Goal: Task Accomplishment & Management: Complete application form

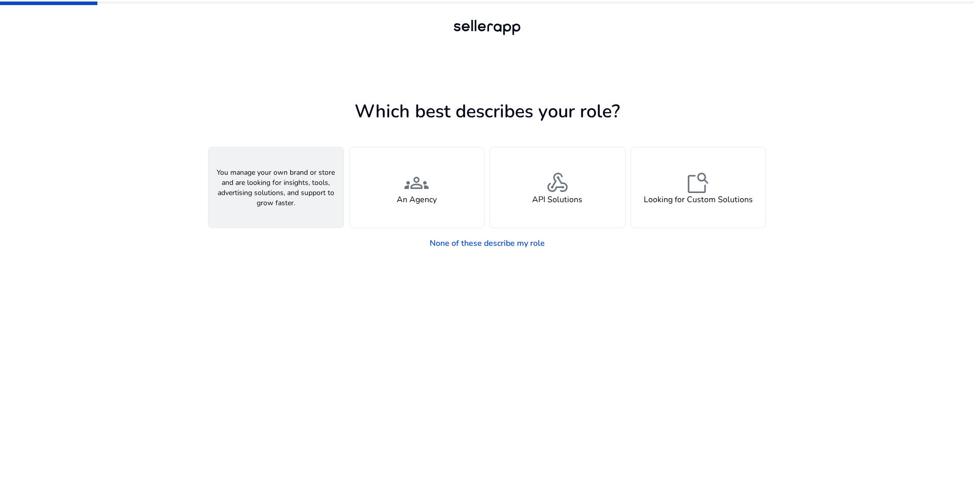
click at [285, 192] on span "person" at bounding box center [276, 182] width 24 height 24
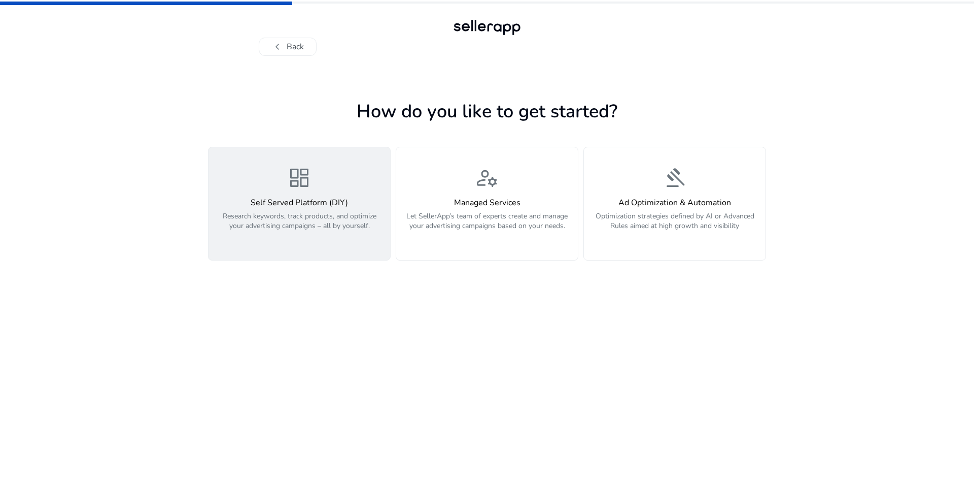
click at [315, 200] on h4 "Self Served Platform (DIY)" at bounding box center [299, 203] width 169 height 10
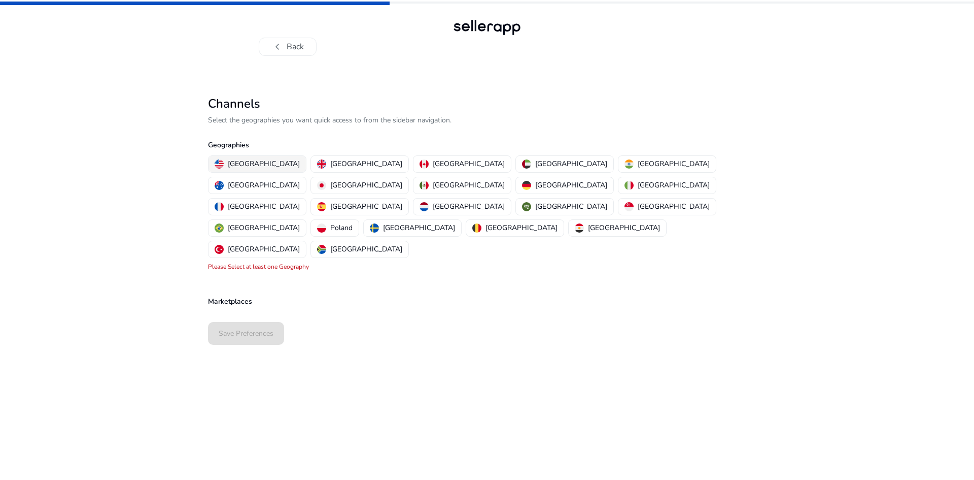
click at [244, 164] on p "United States" at bounding box center [264, 163] width 72 height 11
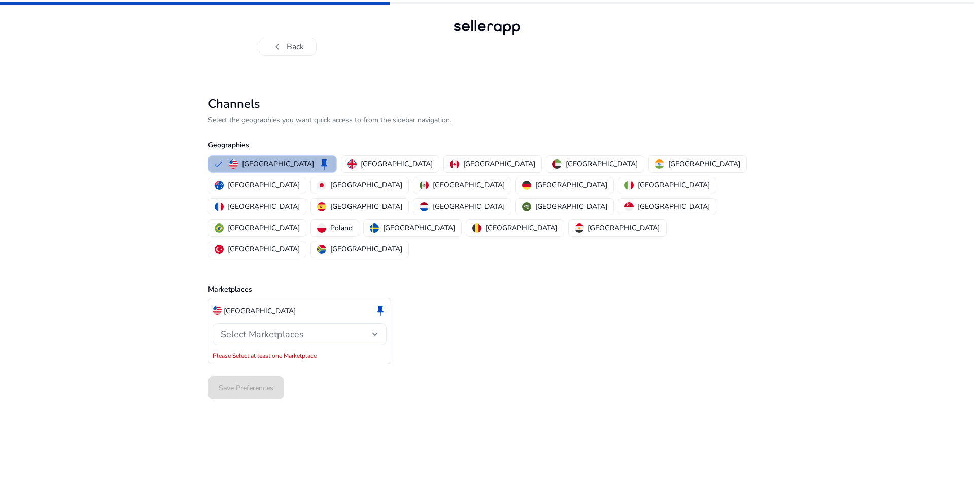
click at [321, 328] on div "Select Marketplaces" at bounding box center [297, 333] width 152 height 11
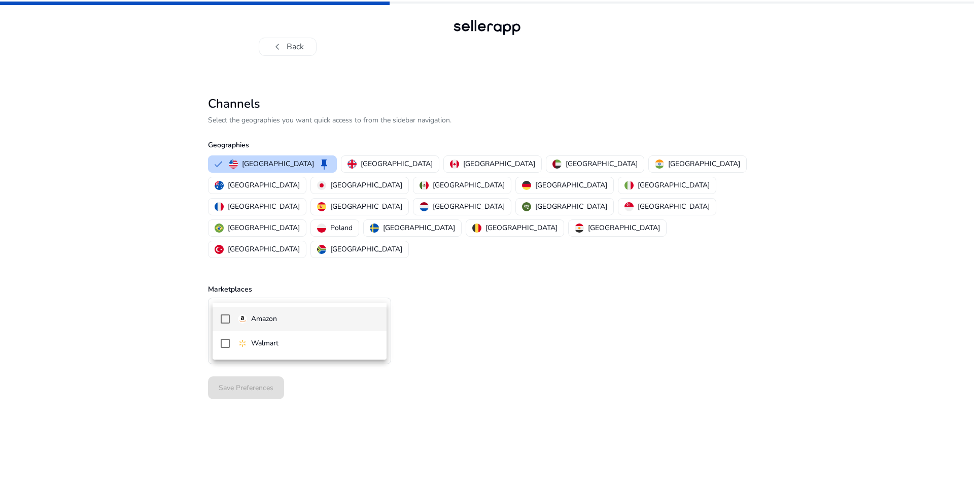
click at [230, 317] on mat-option "Amazon" at bounding box center [300, 318] width 174 height 24
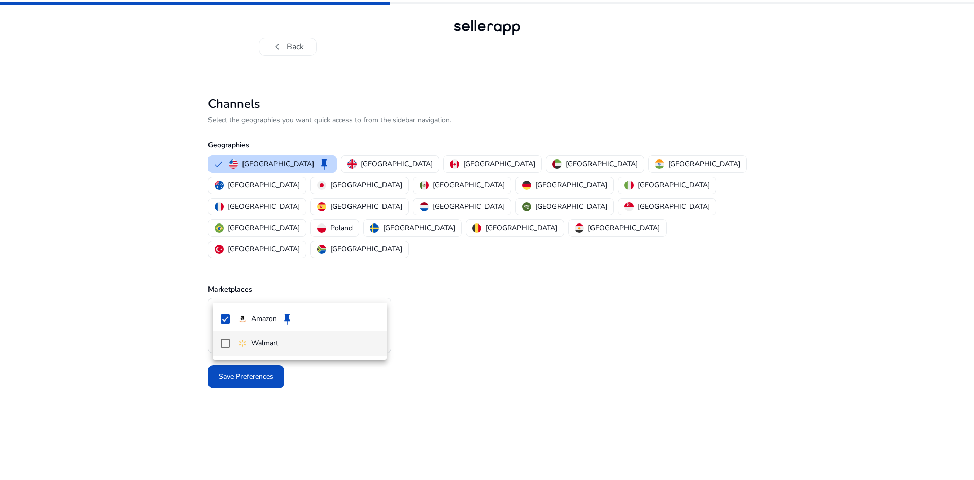
click at [225, 348] on mat-pseudo-checkbox at bounding box center [225, 342] width 9 height 9
click at [469, 384] on div at bounding box center [487, 240] width 974 height 480
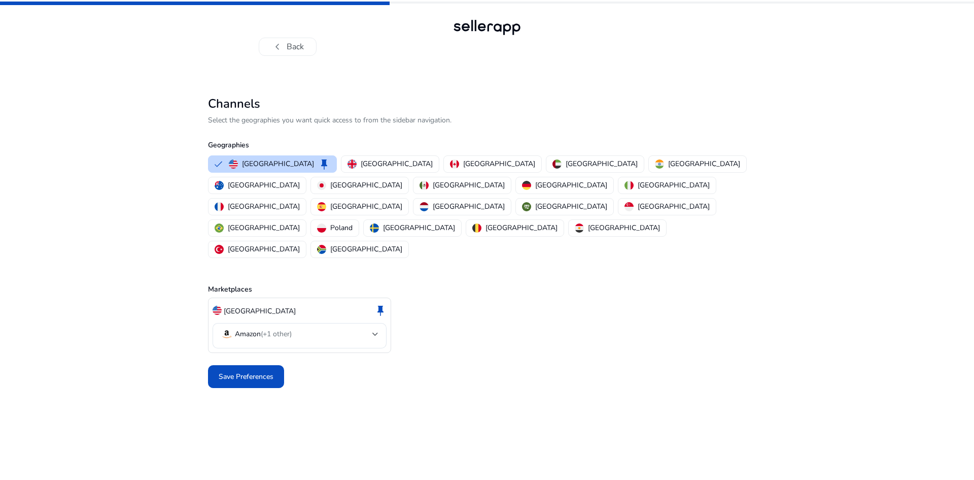
drag, startPoint x: 245, startPoint y: 334, endPoint x: 283, endPoint y: 347, distance: 40.1
click at [247, 371] on span "Save Preferences" at bounding box center [246, 376] width 55 height 11
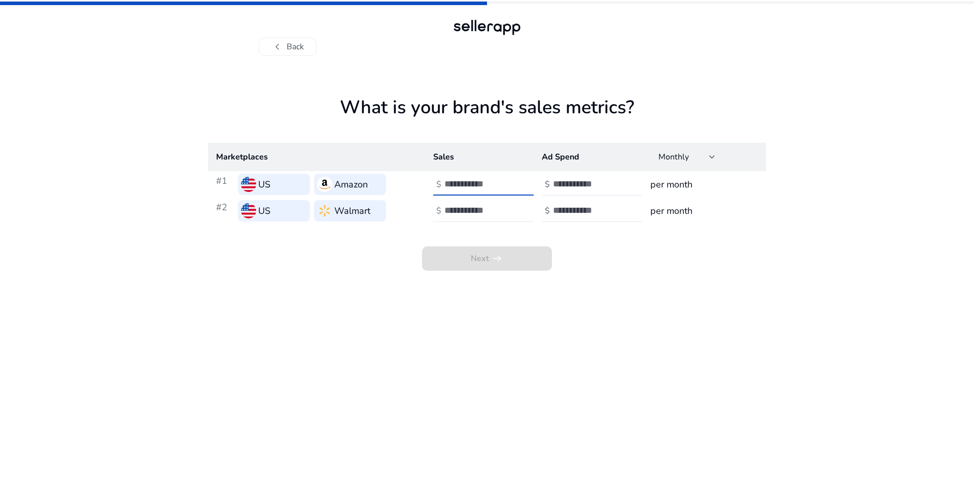
click at [511, 179] on input "*" at bounding box center [478, 183] width 69 height 11
type input "*"
click at [508, 189] on input "*" at bounding box center [478, 183] width 69 height 11
click at [418, 216] on td "#2 US Walmart" at bounding box center [316, 210] width 217 height 26
click at [458, 183] on input "*" at bounding box center [478, 183] width 69 height 11
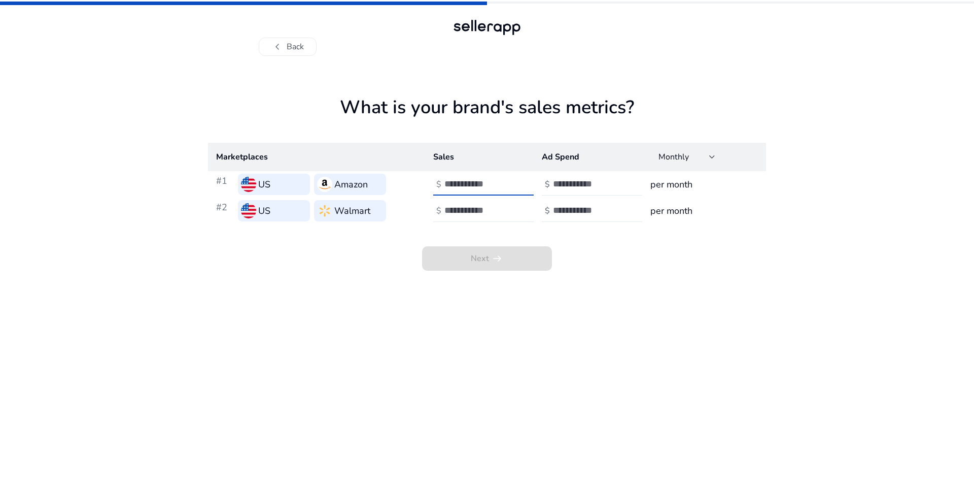
type input "*****"
click at [587, 183] on input "number" at bounding box center [587, 183] width 69 height 11
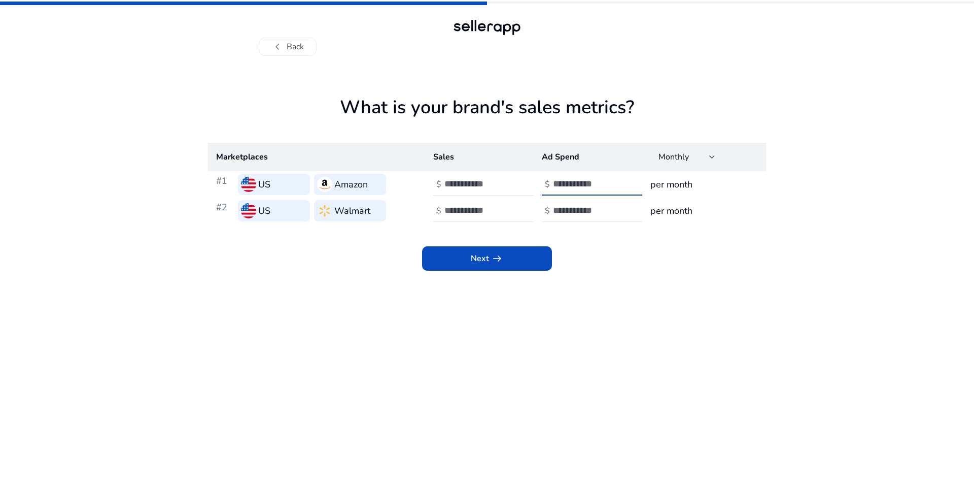
type input "***"
click at [671, 186] on h3 "per month" at bounding box center [705, 184] width 108 height 14
click at [667, 186] on h3 "per month" at bounding box center [705, 184] width 108 height 14
click at [669, 181] on h3 "per month" at bounding box center [705, 184] width 108 height 14
click at [670, 182] on h3 "per month" at bounding box center [705, 184] width 108 height 14
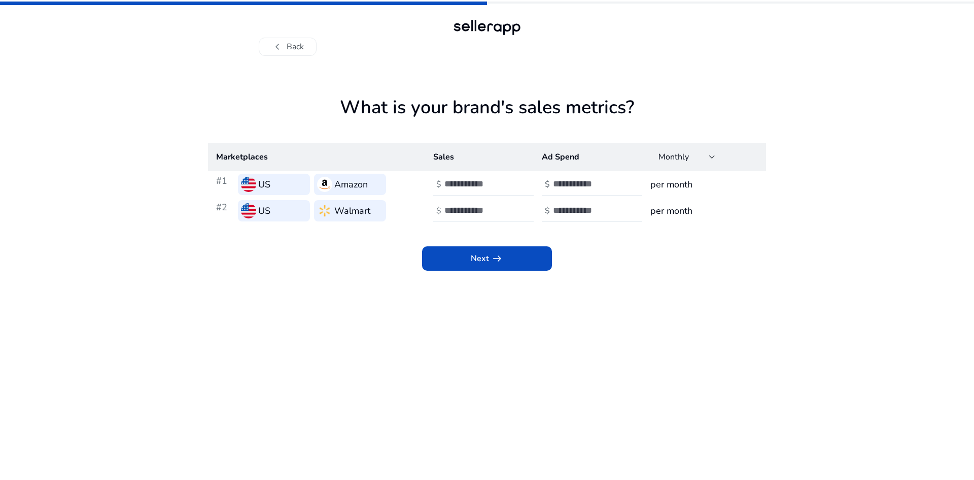
click at [455, 207] on input "number" at bounding box center [478, 209] width 69 height 11
type input "****"
click at [565, 206] on div at bounding box center [598, 210] width 91 height 22
type input "***"
click at [469, 258] on span at bounding box center [487, 258] width 130 height 24
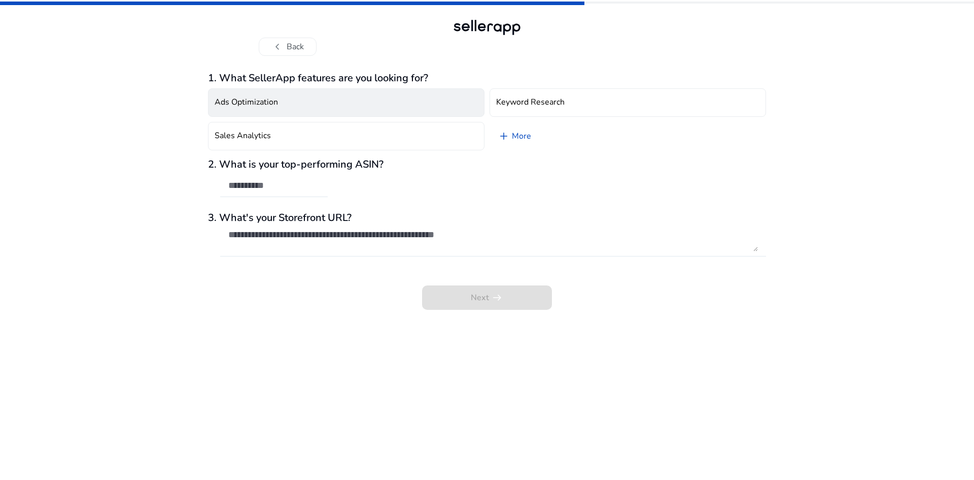
click at [264, 103] on h4 "Ads Optimization" at bounding box center [246, 102] width 63 height 10
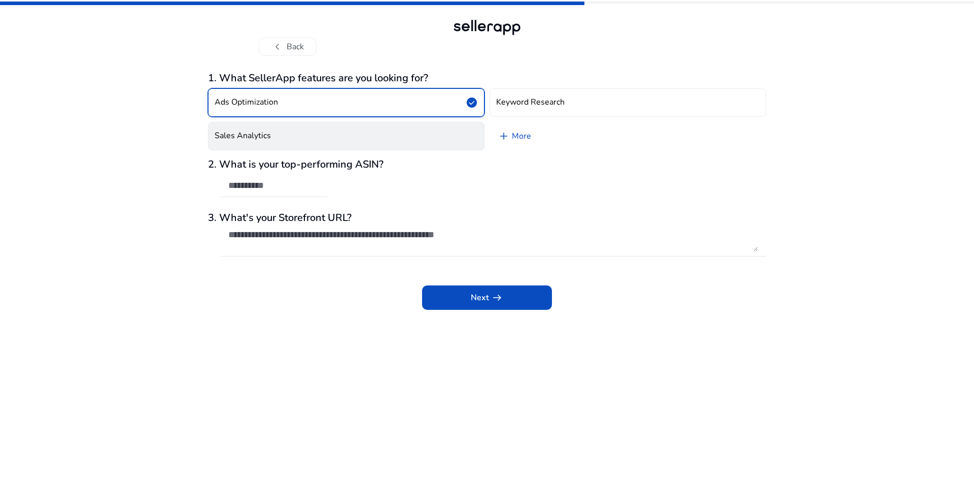
click at [277, 135] on button "Sales Analytics" at bounding box center [346, 136] width 277 height 28
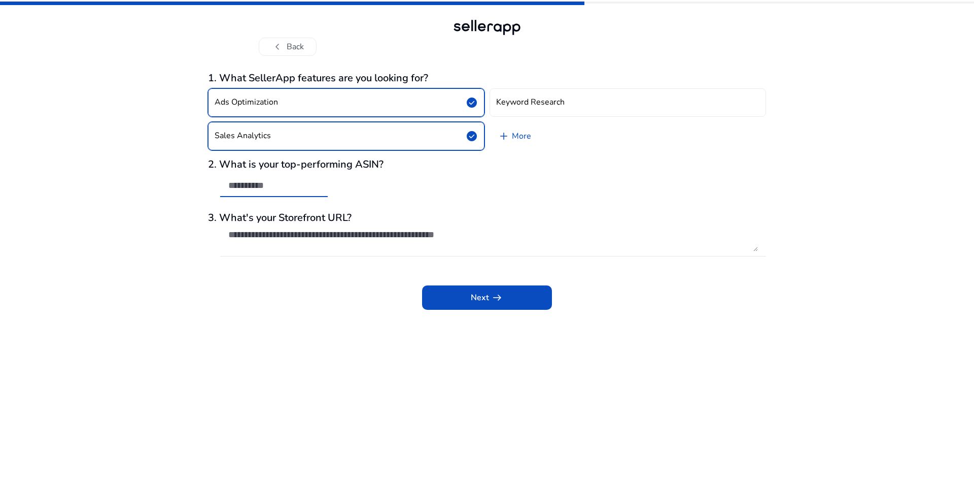
click at [249, 182] on input "text" at bounding box center [273, 185] width 91 height 11
click at [527, 99] on h4 "Keyword Research" at bounding box center [530, 102] width 69 height 10
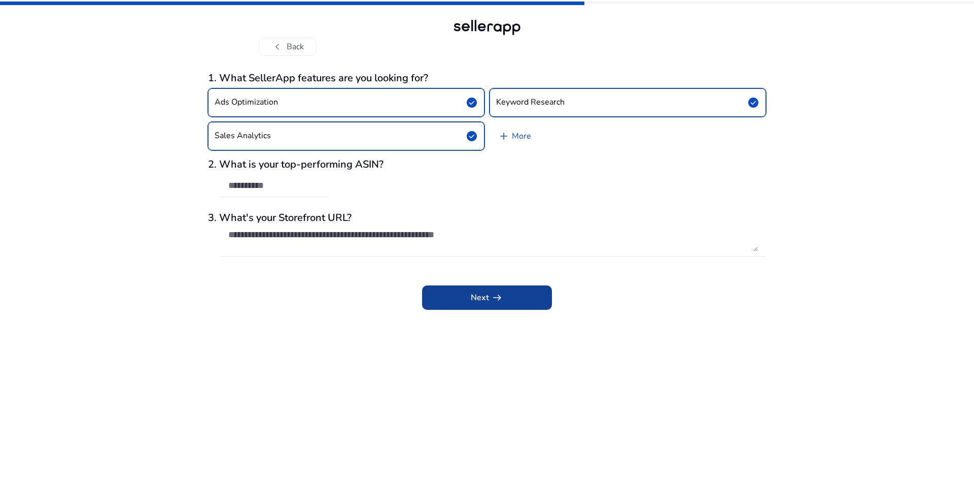
click at [491, 295] on span "arrow_right_alt" at bounding box center [497, 297] width 12 height 12
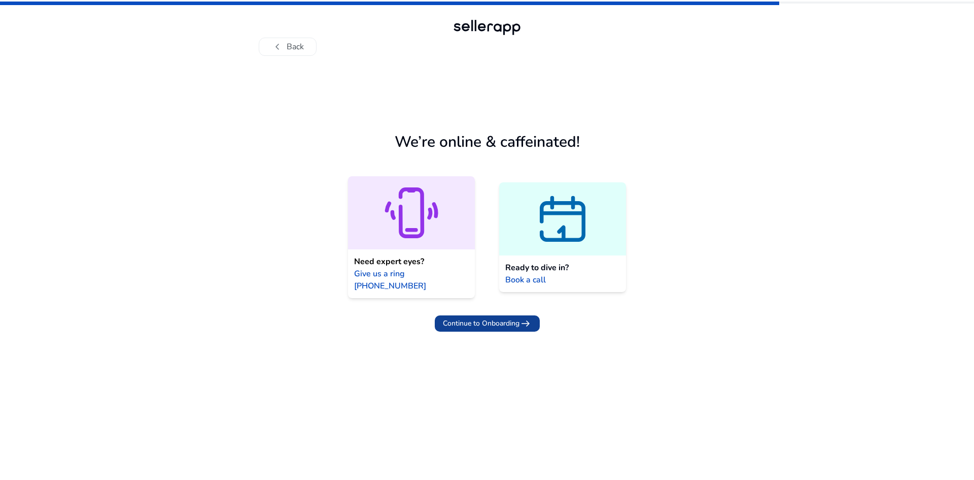
click at [479, 317] on span "Continue to Onboarding arrow_right_alt" at bounding box center [487, 323] width 89 height 12
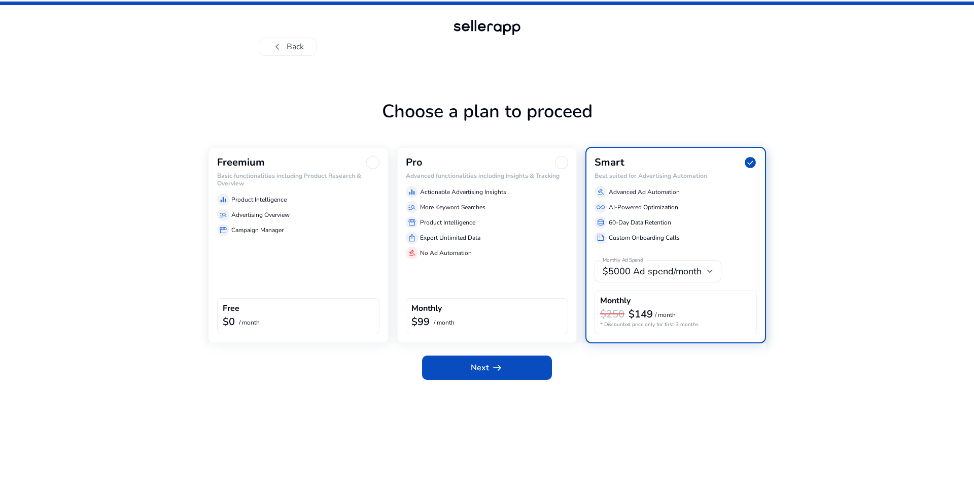
click at [279, 319] on div "$0 / month" at bounding box center [298, 322] width 151 height 13
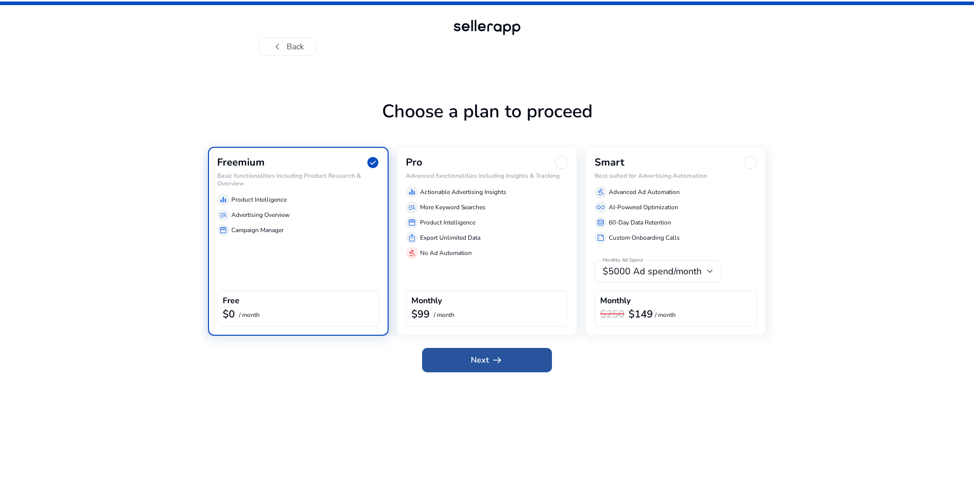
click at [467, 359] on span at bounding box center [487, 360] width 130 height 24
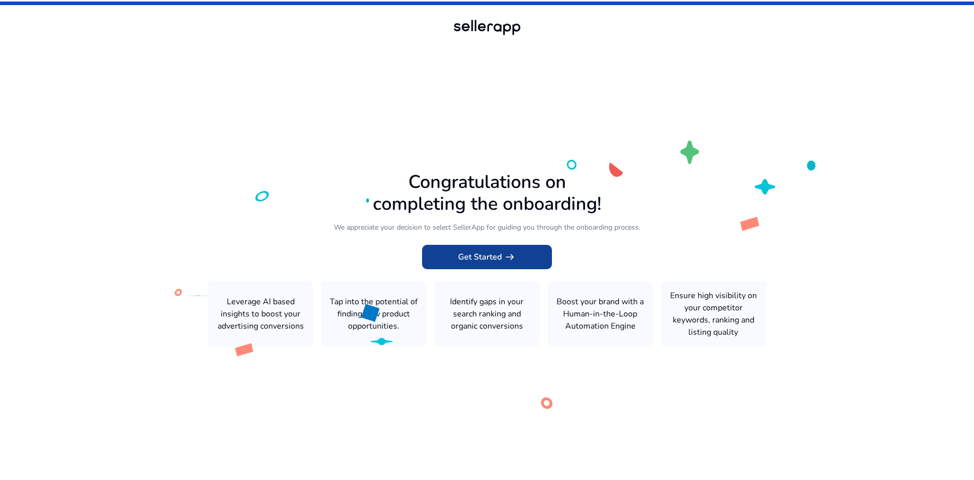
click at [478, 257] on span "Get Started arrow_right_alt" at bounding box center [487, 257] width 58 height 12
